Goal: Check status: Check status

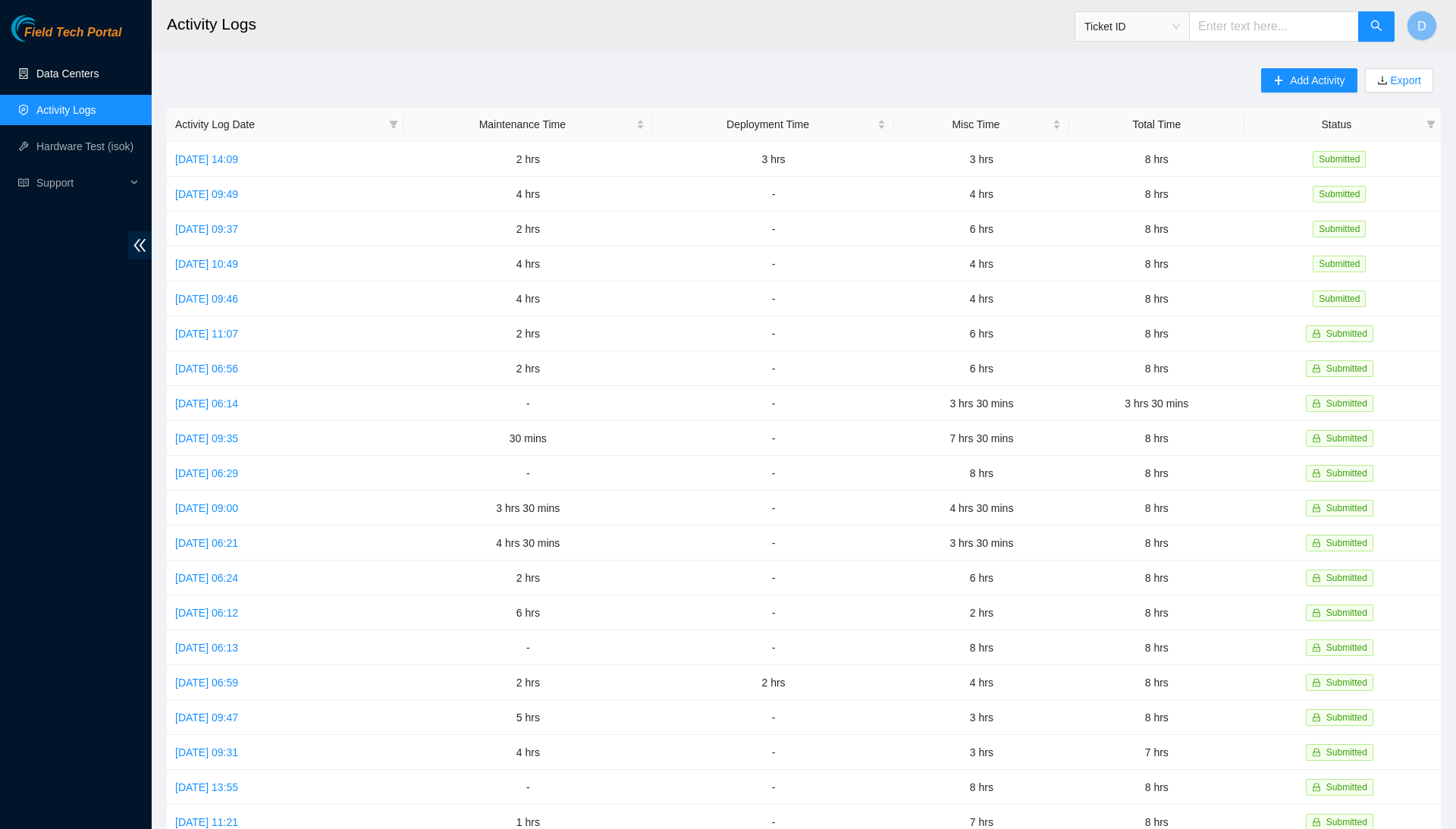
click at [99, 74] on link "Data Centers" at bounding box center [67, 73] width 62 height 12
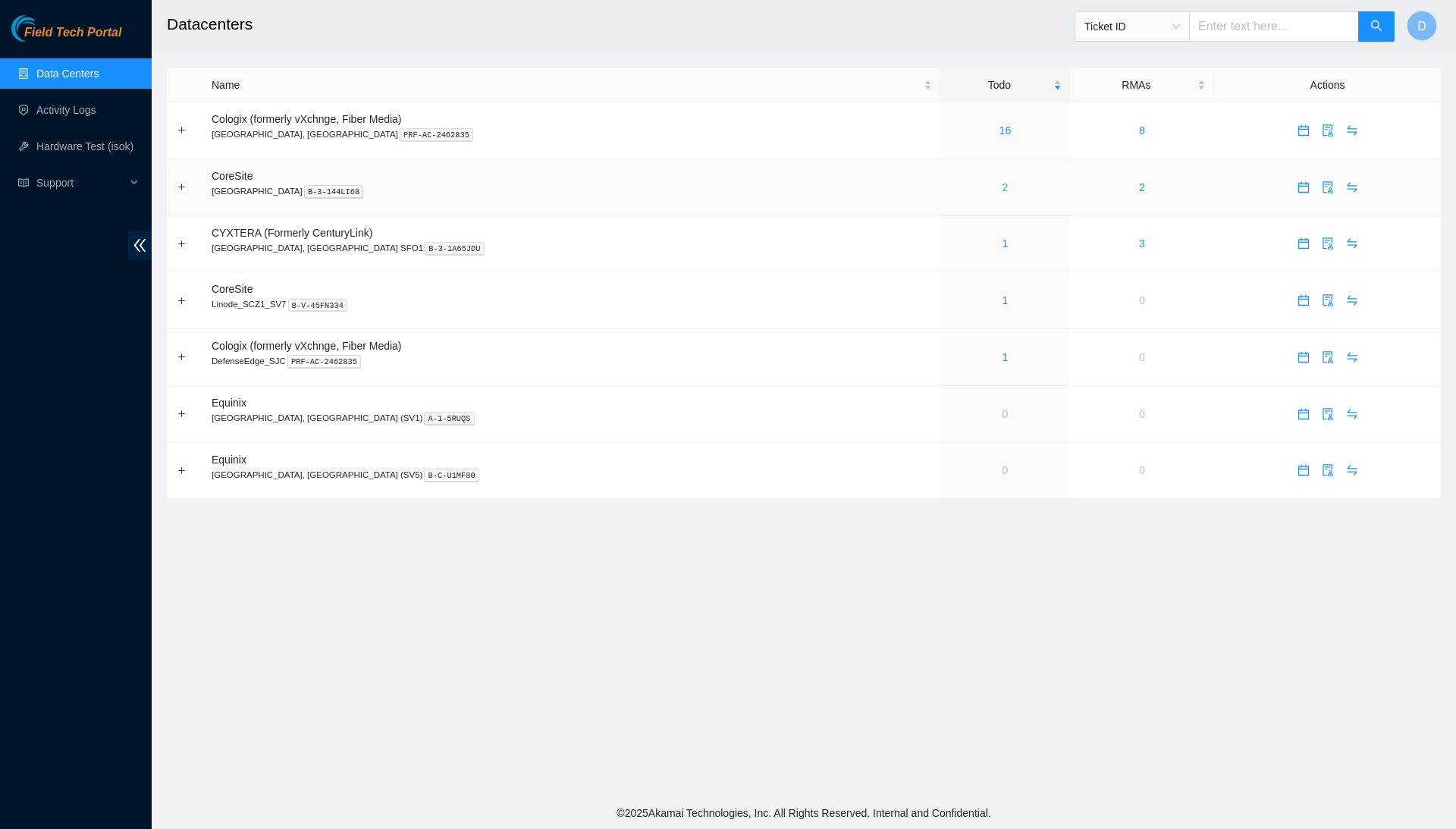
click at [1002, 185] on link "2" at bounding box center [1005, 187] width 6 height 12
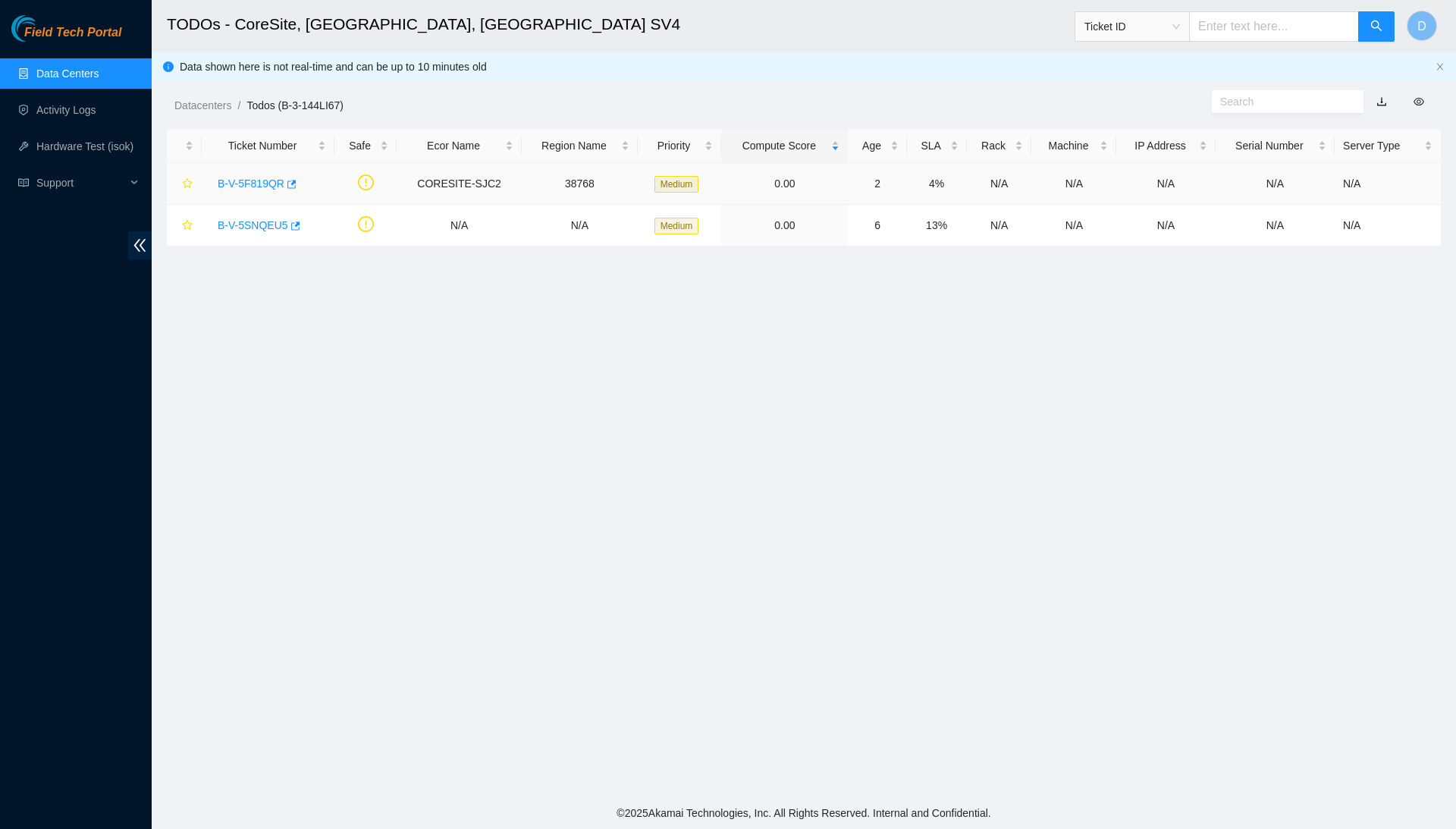
click at [258, 183] on link "B-V-5F819QR" at bounding box center [251, 184] width 67 height 12
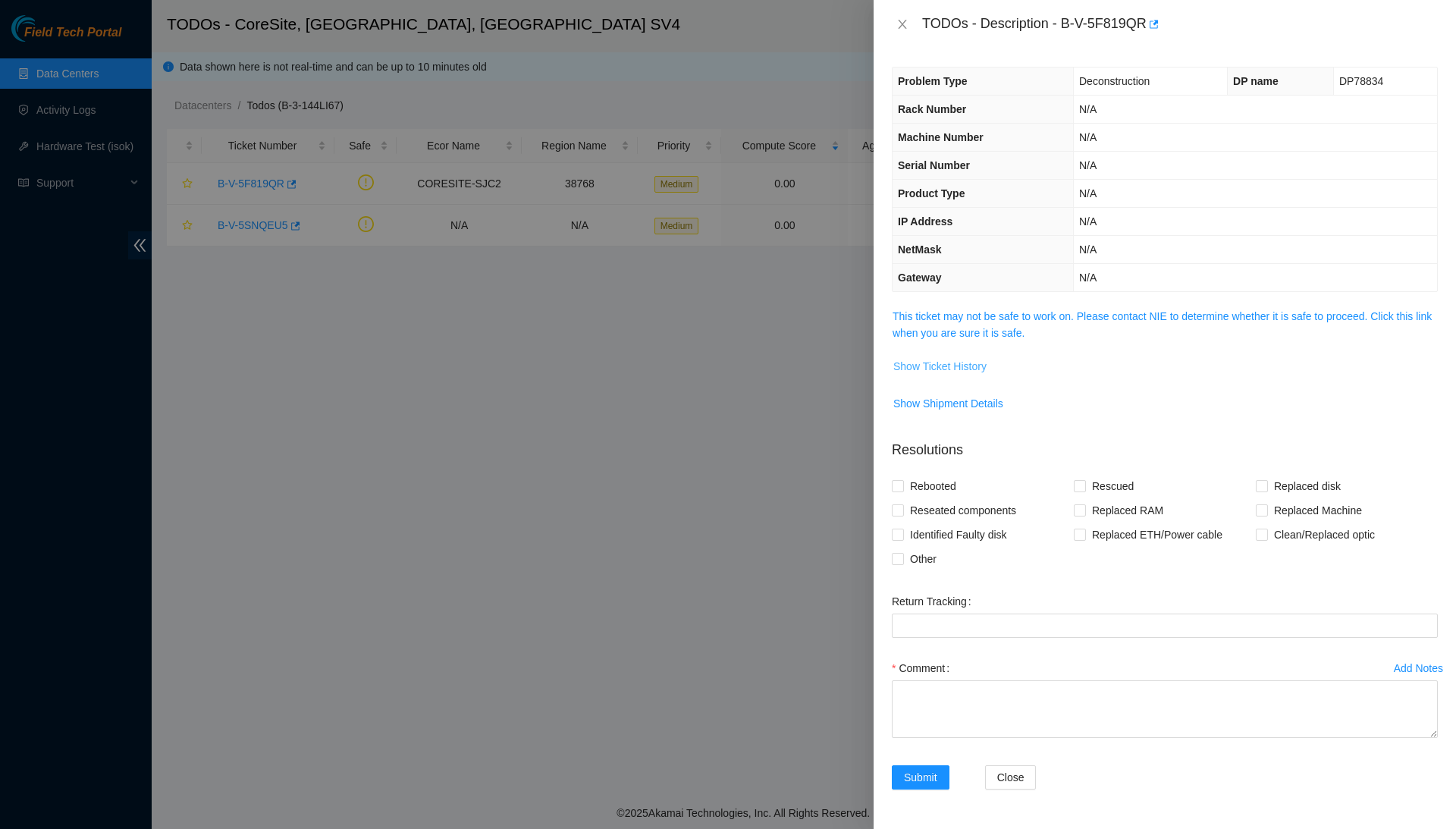
click at [980, 366] on span "Show Ticket History" at bounding box center [941, 366] width 94 height 17
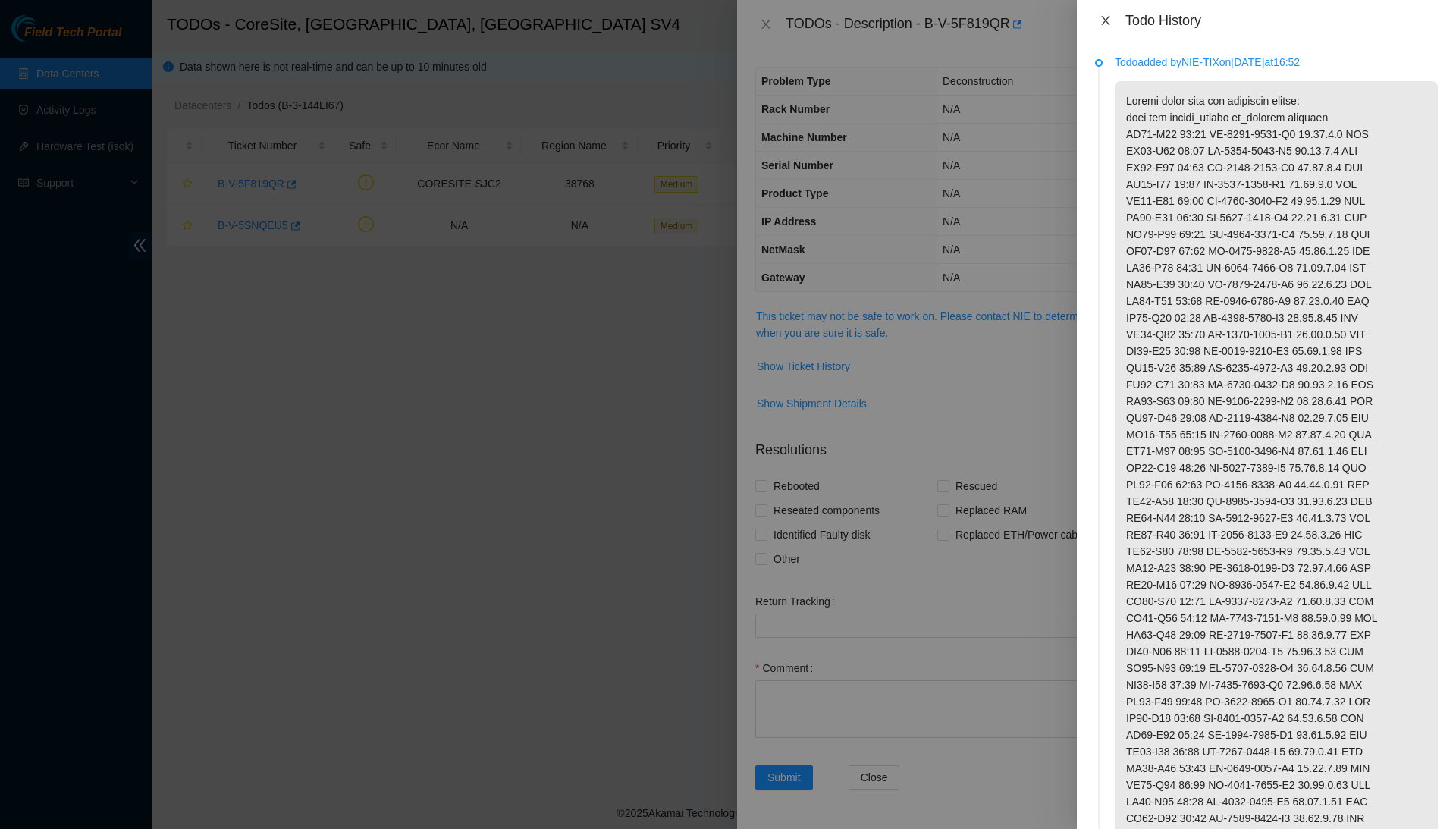
click at [1106, 17] on icon "close" at bounding box center [1106, 20] width 12 height 12
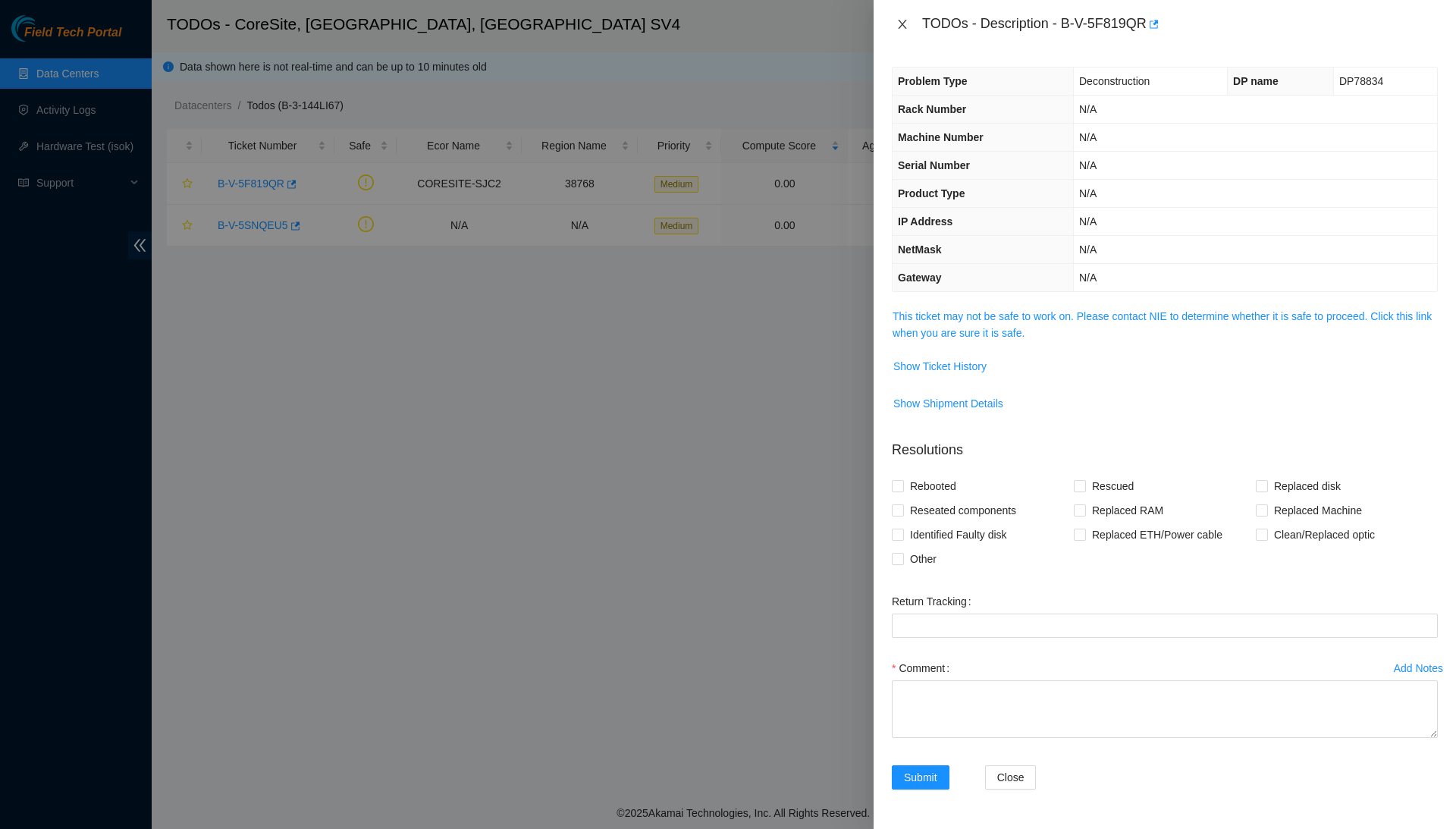
click at [896, 22] on icon "close" at bounding box center [903, 25] width 12 height 12
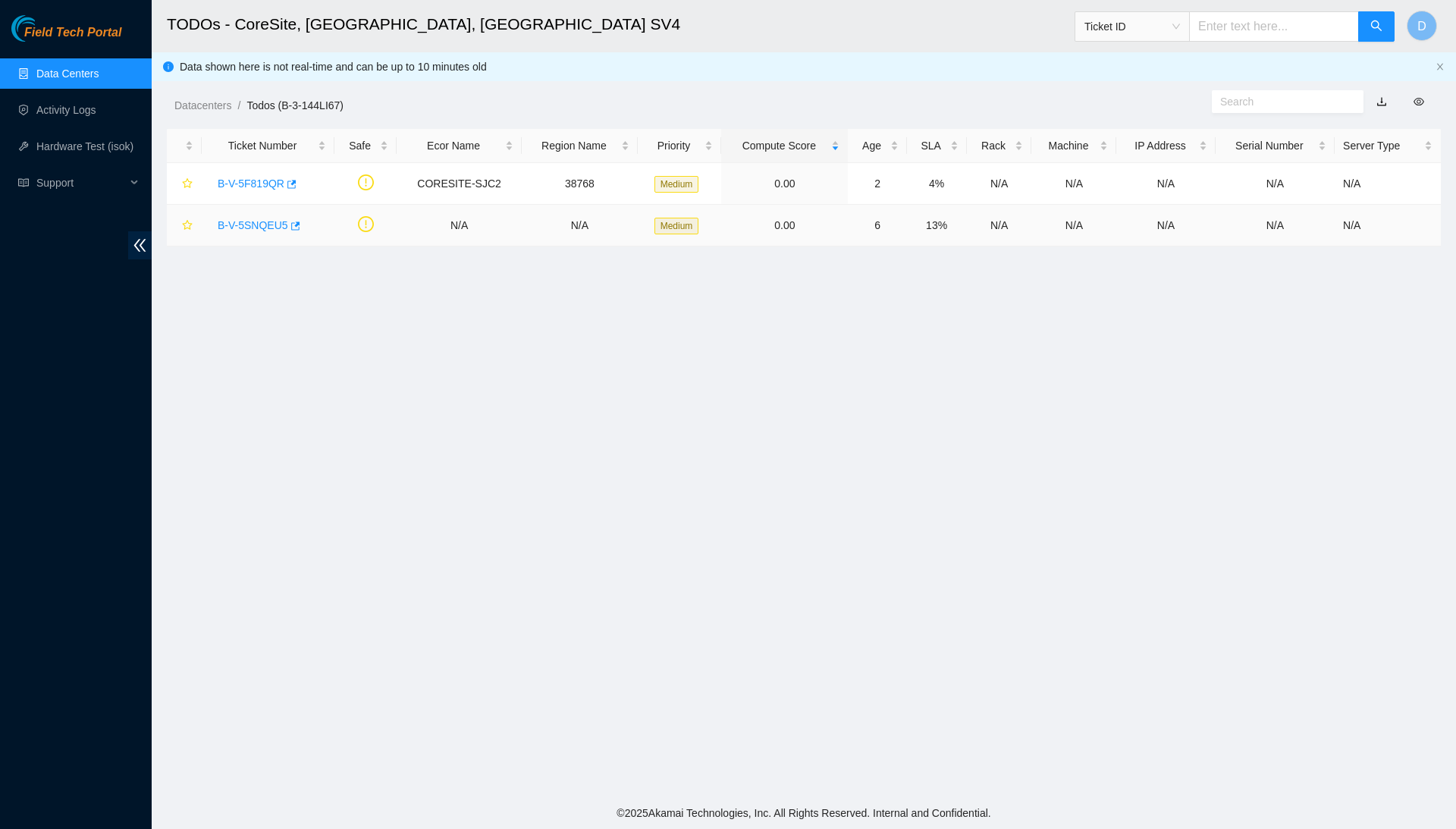
click at [276, 222] on link "B-V-5SNQEU5" at bounding box center [253, 225] width 71 height 12
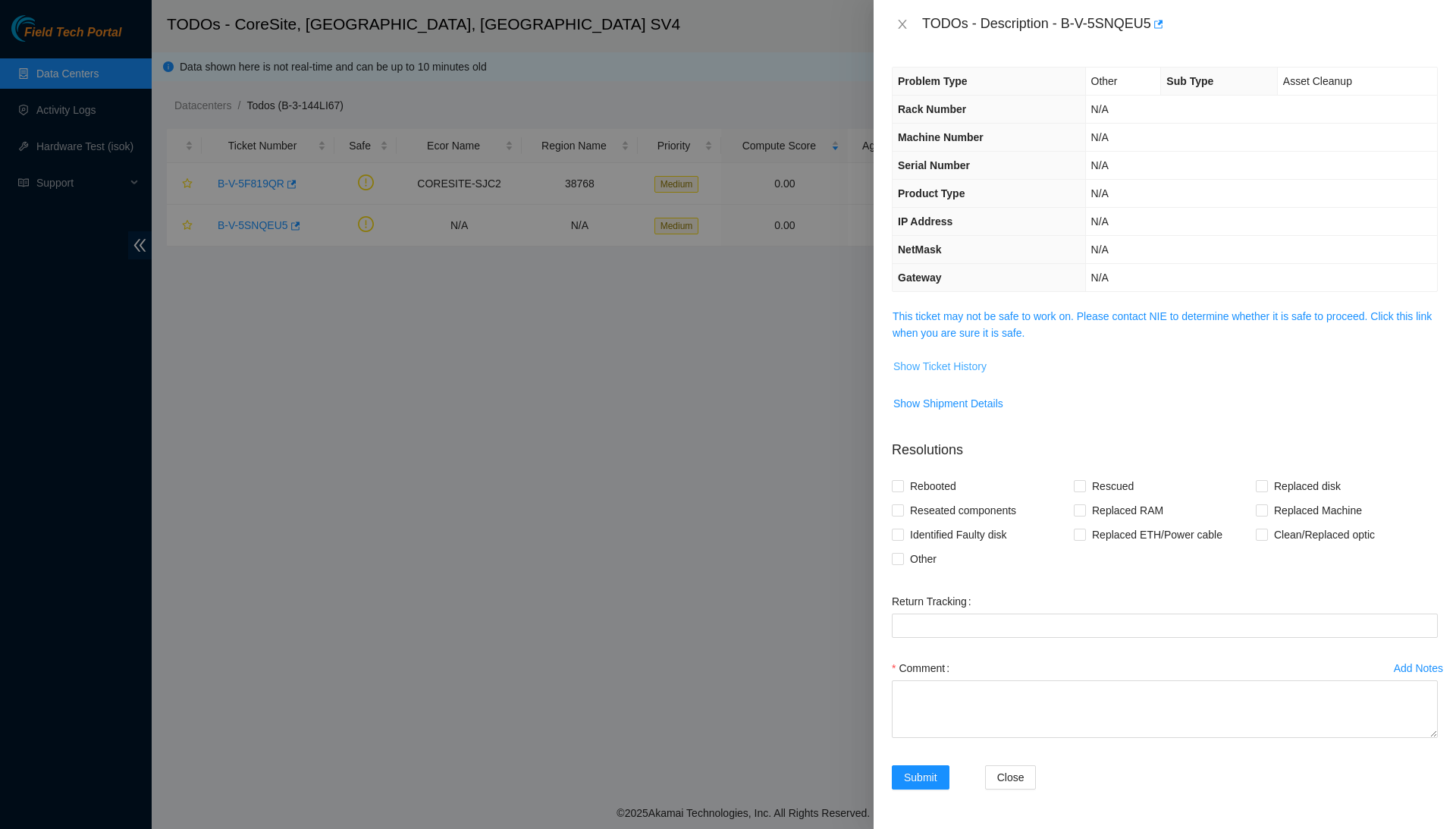
click at [956, 358] on span "Show Ticket History" at bounding box center [941, 366] width 94 height 17
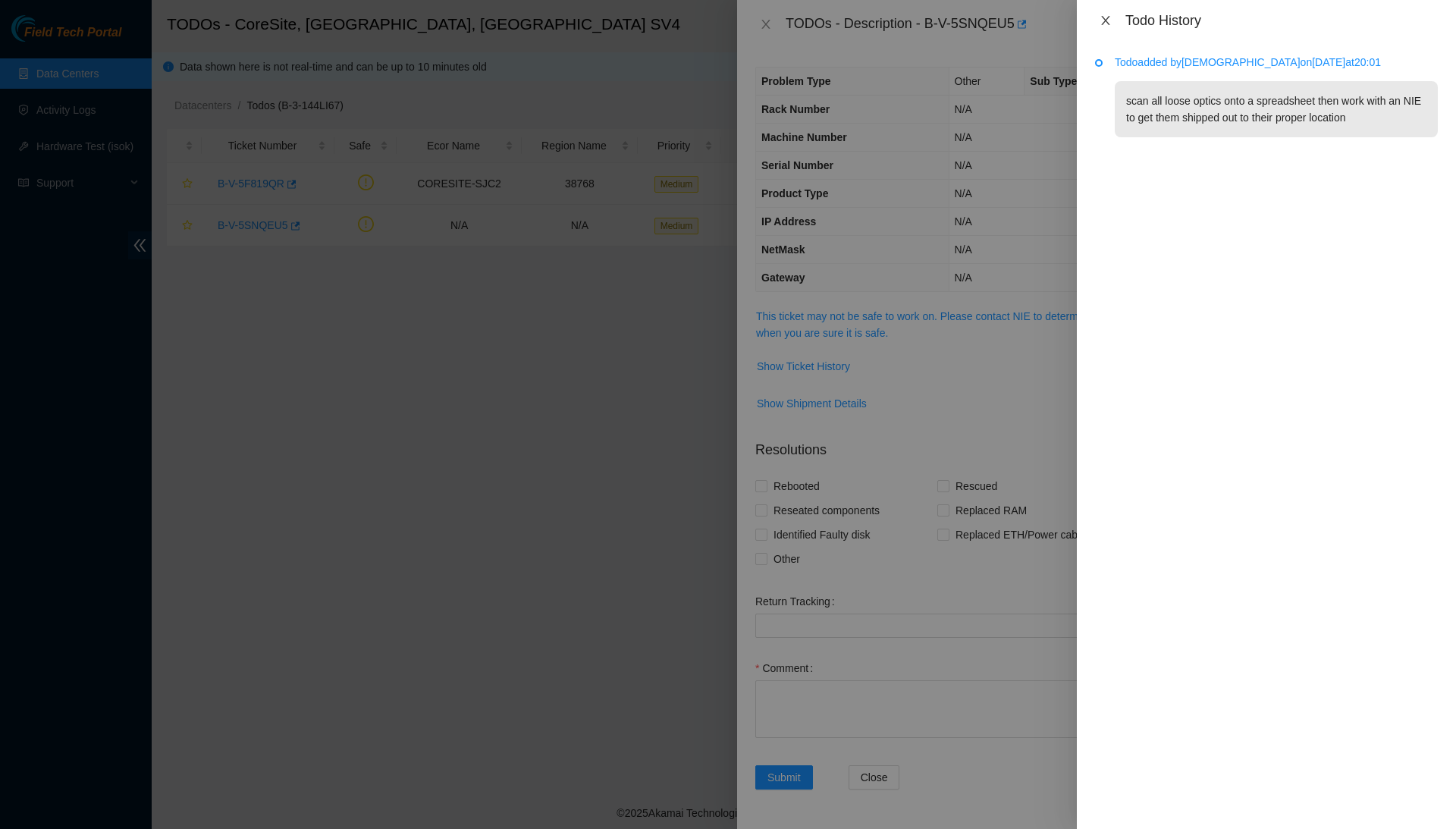
click at [1105, 24] on icon "close" at bounding box center [1106, 20] width 12 height 12
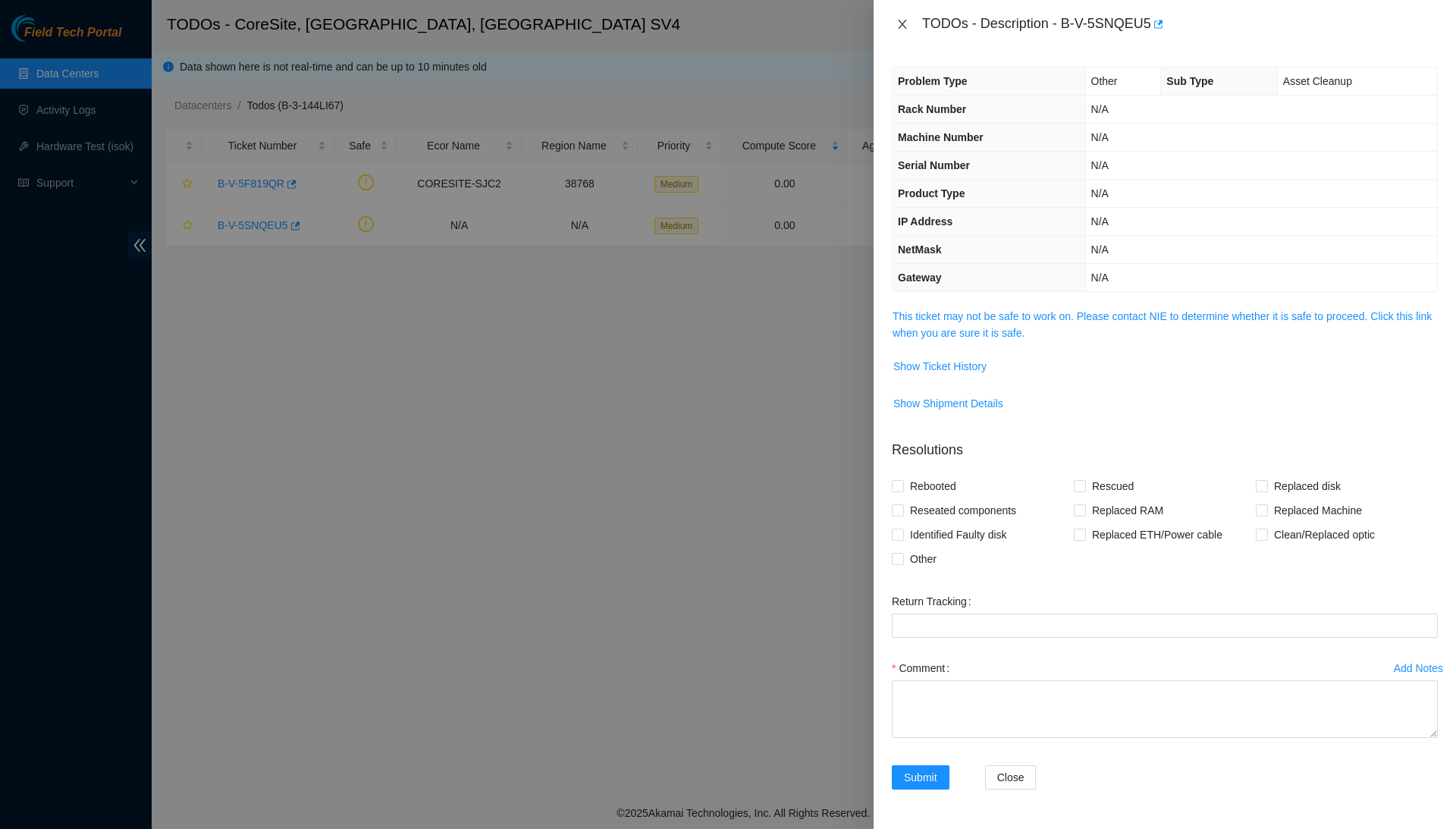
click at [905, 19] on icon "close" at bounding box center [902, 24] width 8 height 9
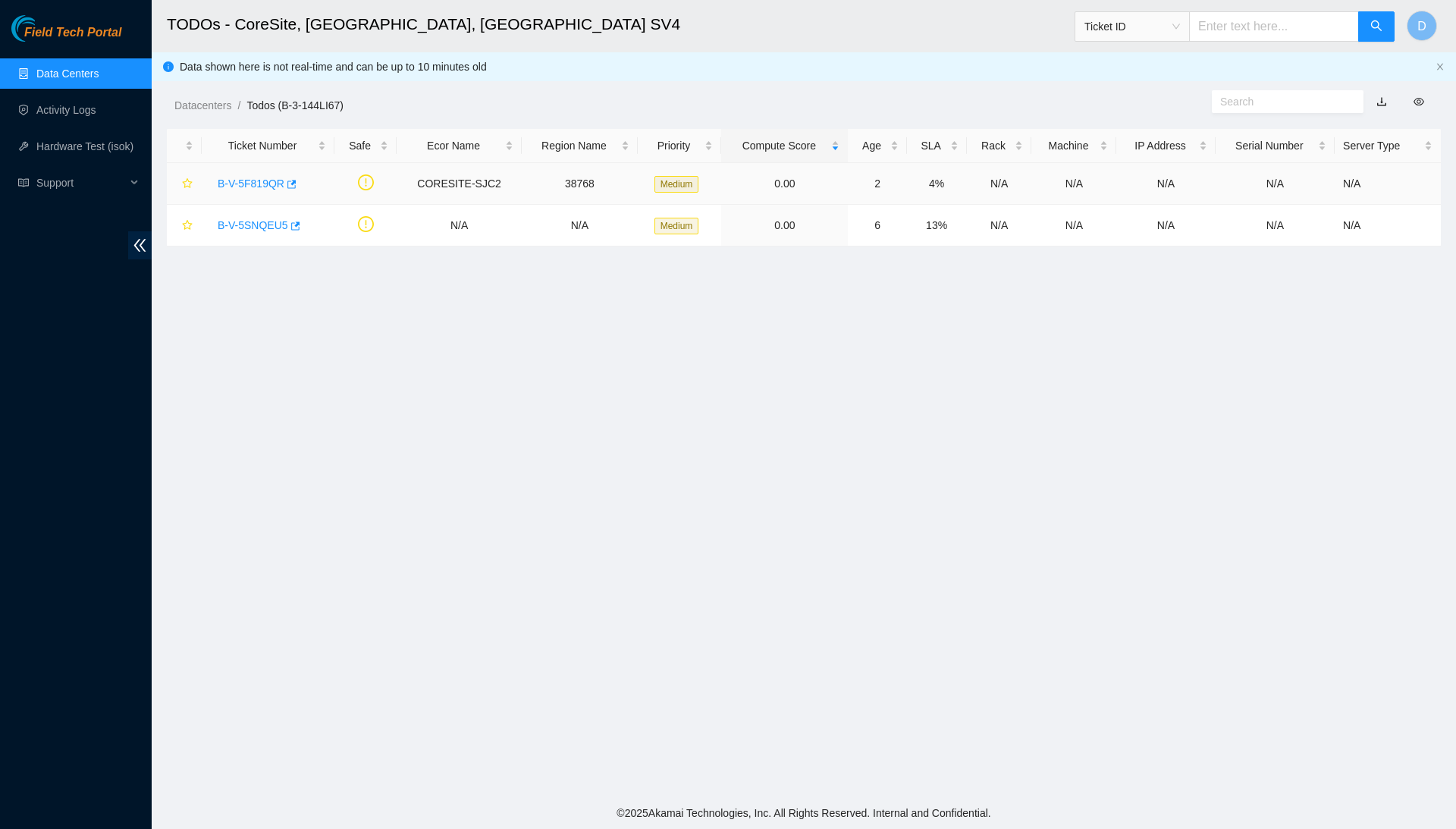
click at [271, 184] on link "B-V-5F819QR" at bounding box center [251, 184] width 67 height 12
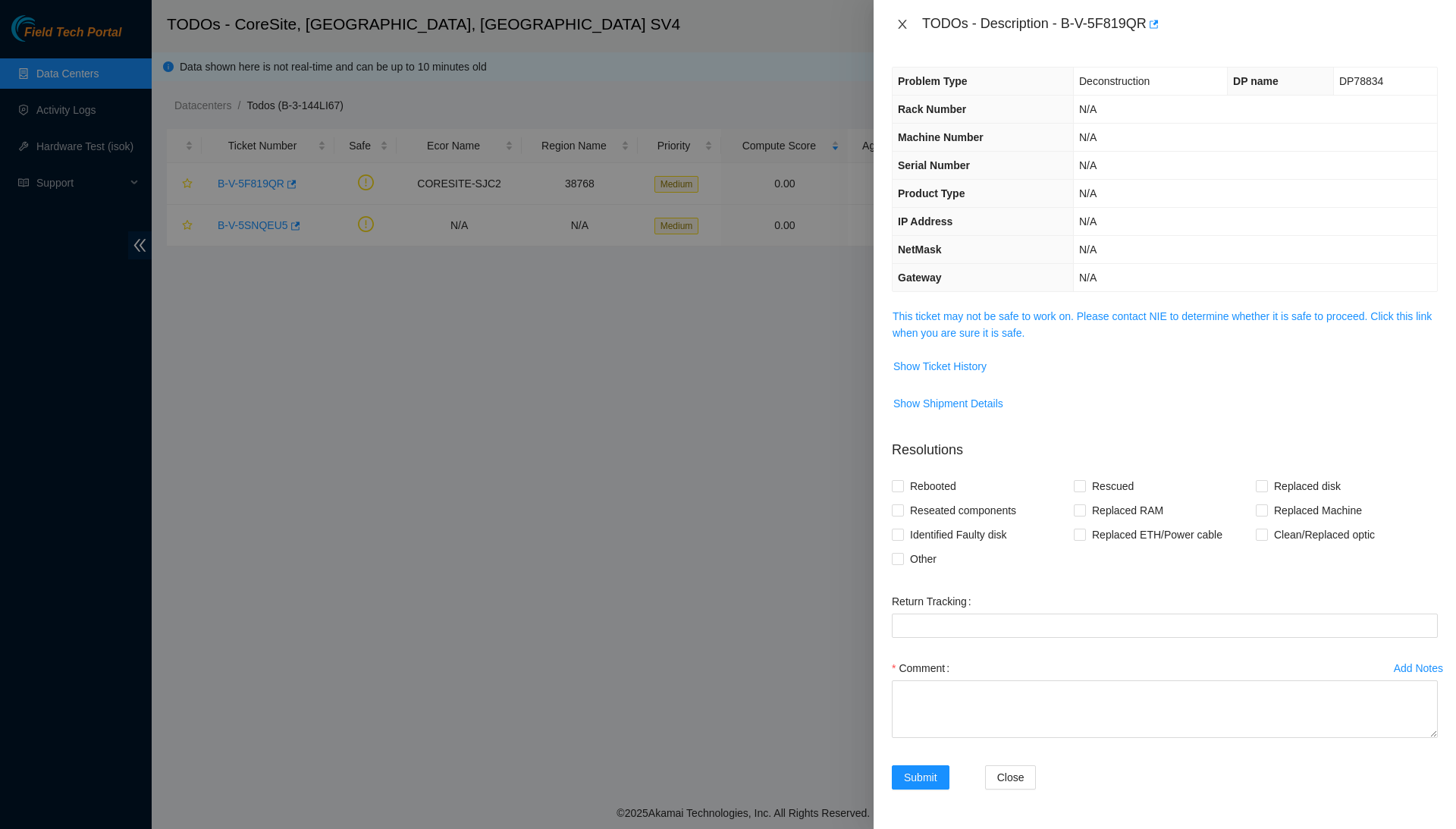
click at [894, 19] on button "Close" at bounding box center [903, 25] width 21 height 14
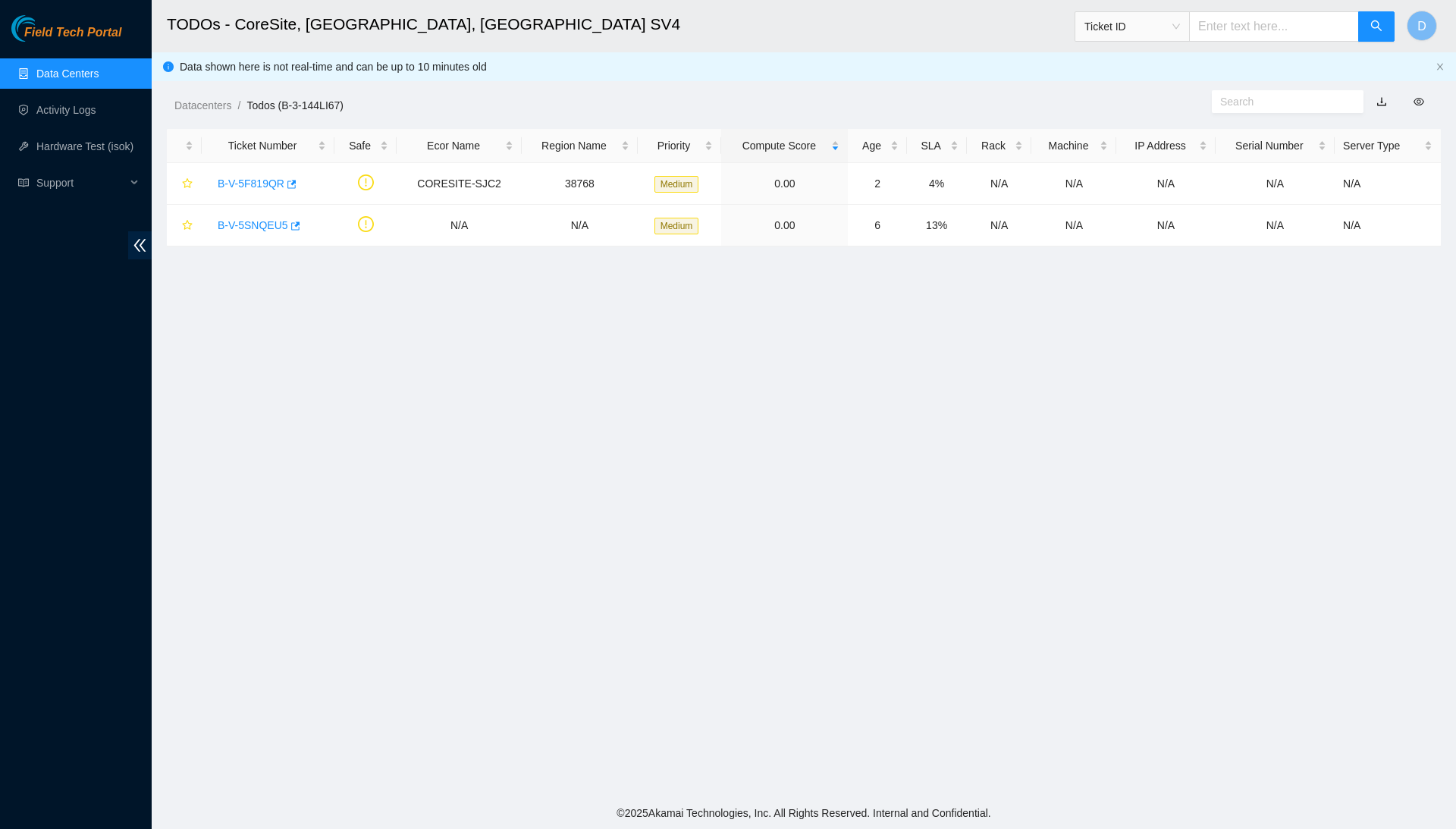
click at [99, 67] on link "Data Centers" at bounding box center [67, 73] width 62 height 12
